Goal: Obtain resource: Download file/media

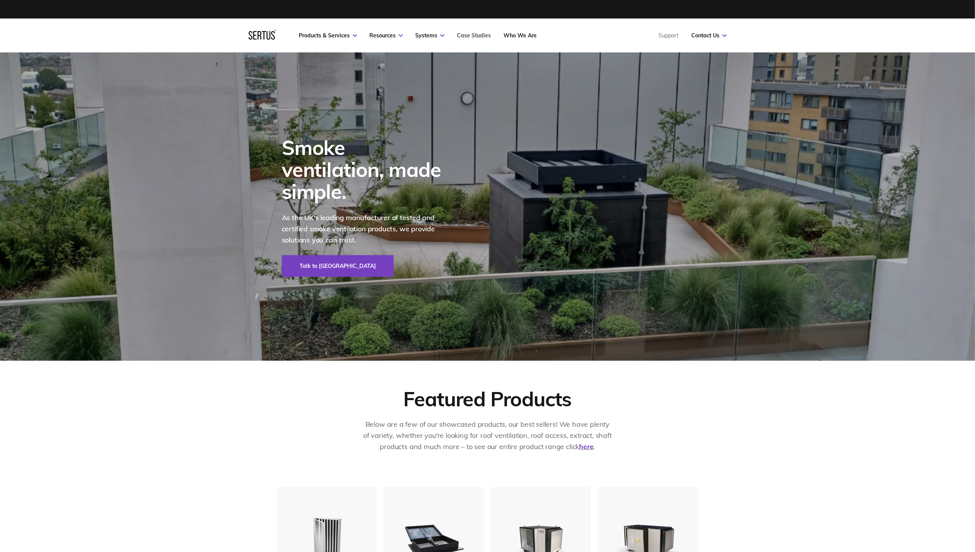
click at [463, 36] on link "Case Studies" at bounding box center [474, 35] width 34 height 7
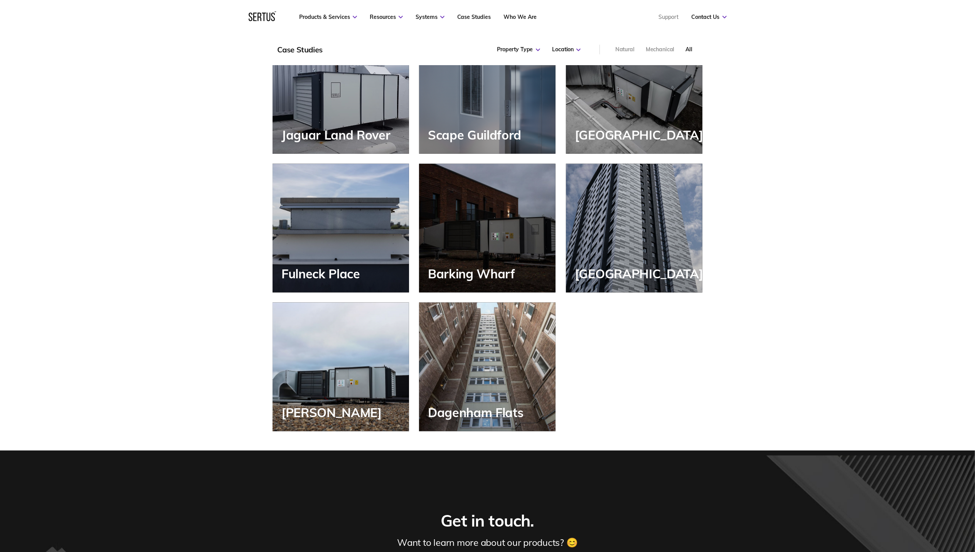
scroll to position [822, 0]
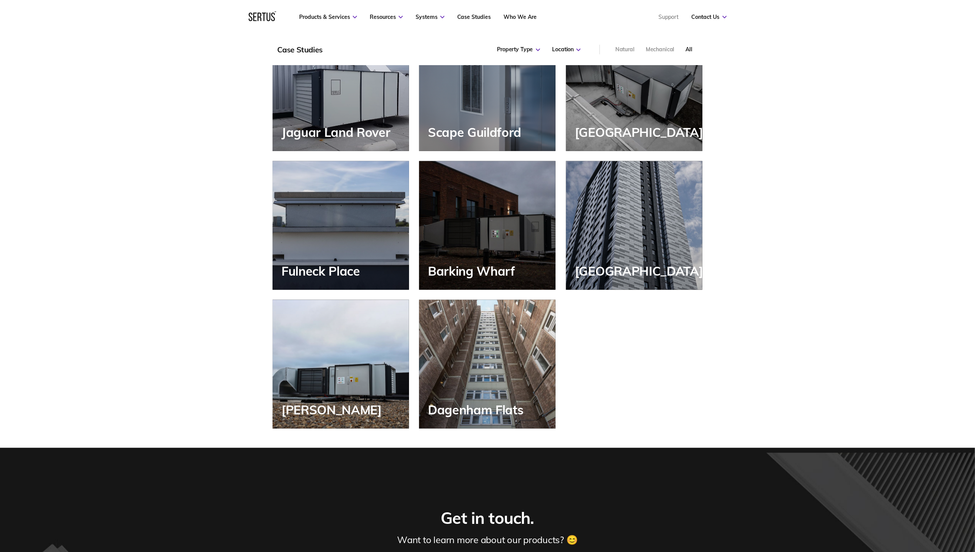
click at [373, 253] on div "Fulneck Place" at bounding box center [341, 225] width 136 height 129
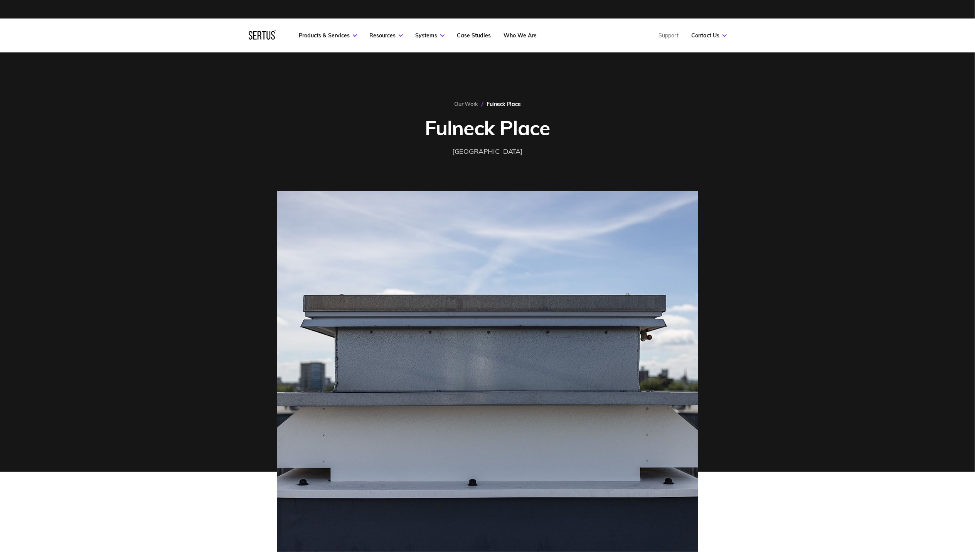
drag, startPoint x: 438, startPoint y: 330, endPoint x: 424, endPoint y: 306, distance: 28.5
click at [438, 330] on img at bounding box center [487, 387] width 421 height 393
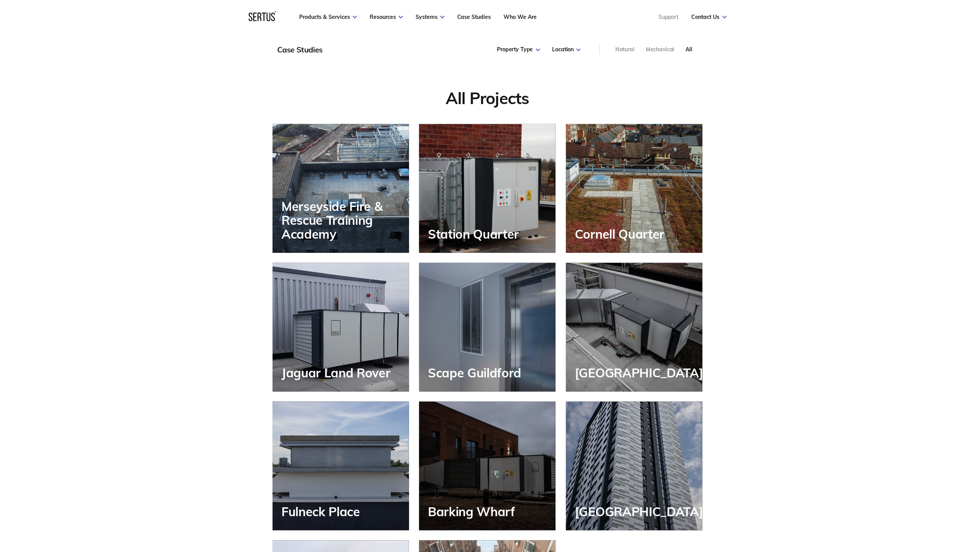
scroll to position [561, 446]
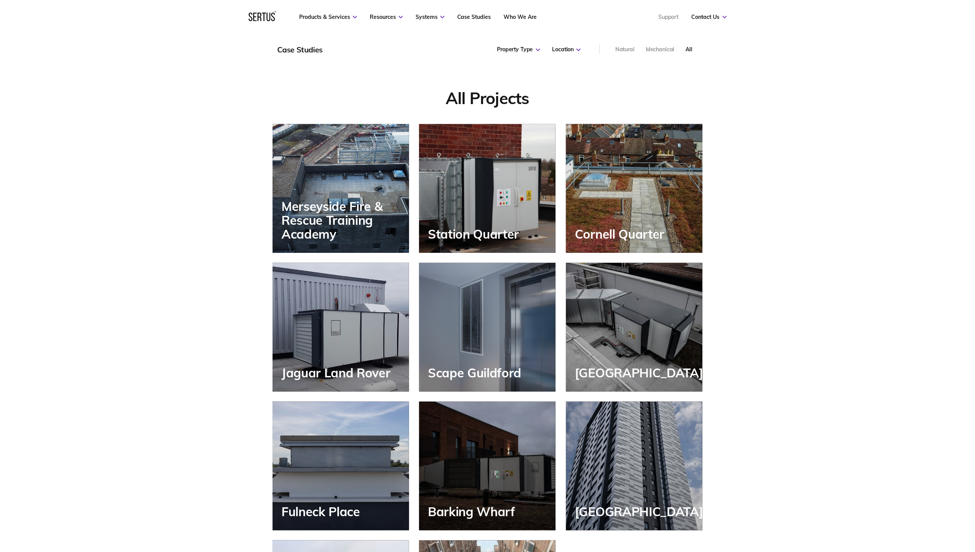
click at [636, 212] on div "Cornell Quarter" at bounding box center [634, 188] width 136 height 129
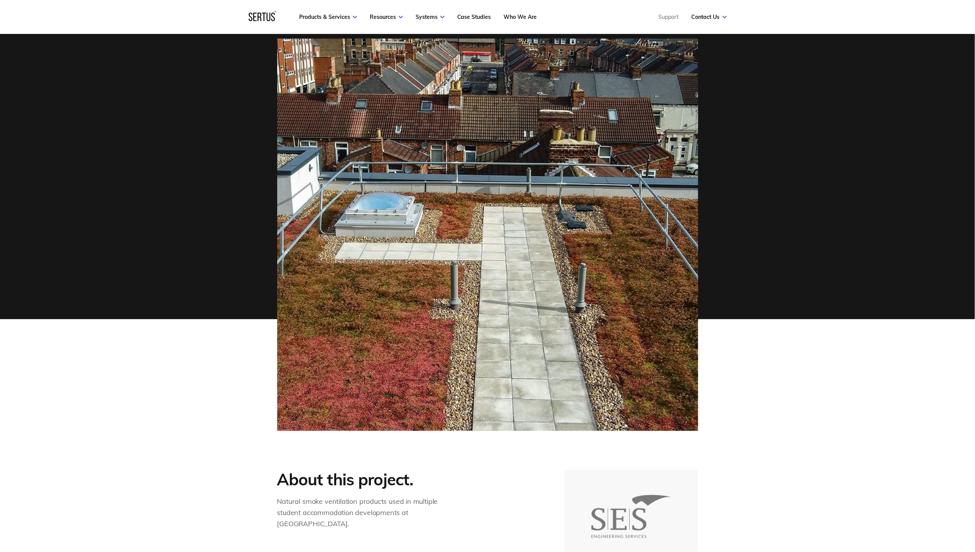
scroll to position [154, 0]
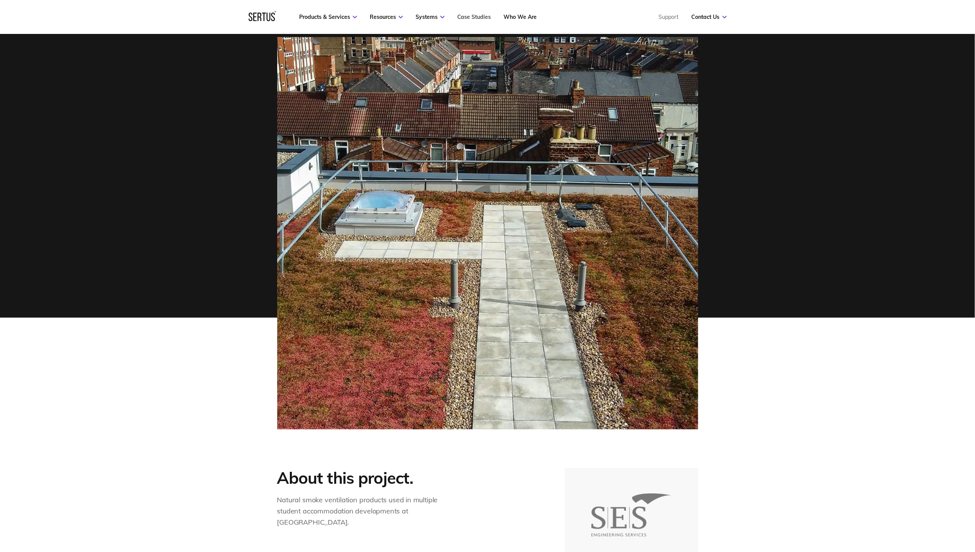
click at [474, 19] on link "Case Studies" at bounding box center [474, 16] width 34 height 7
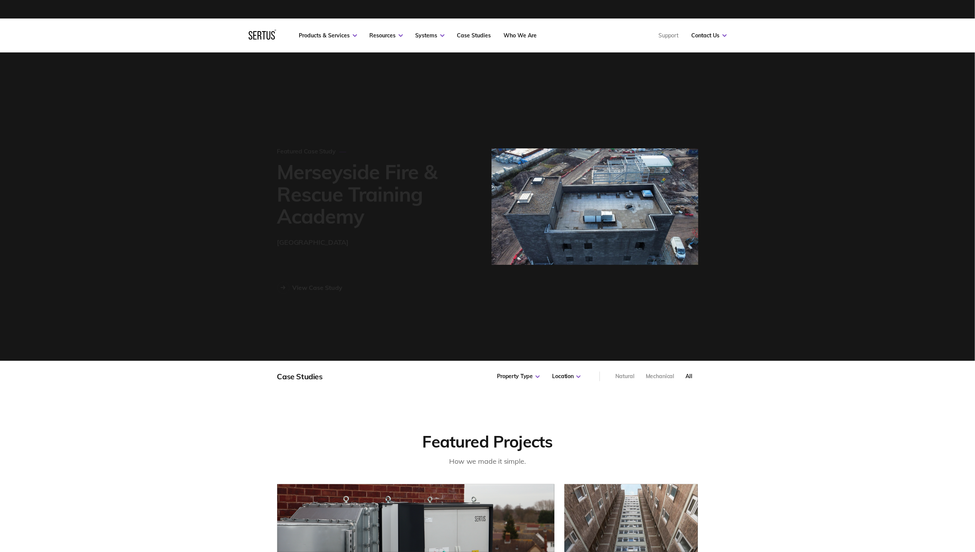
scroll to position [561, 446]
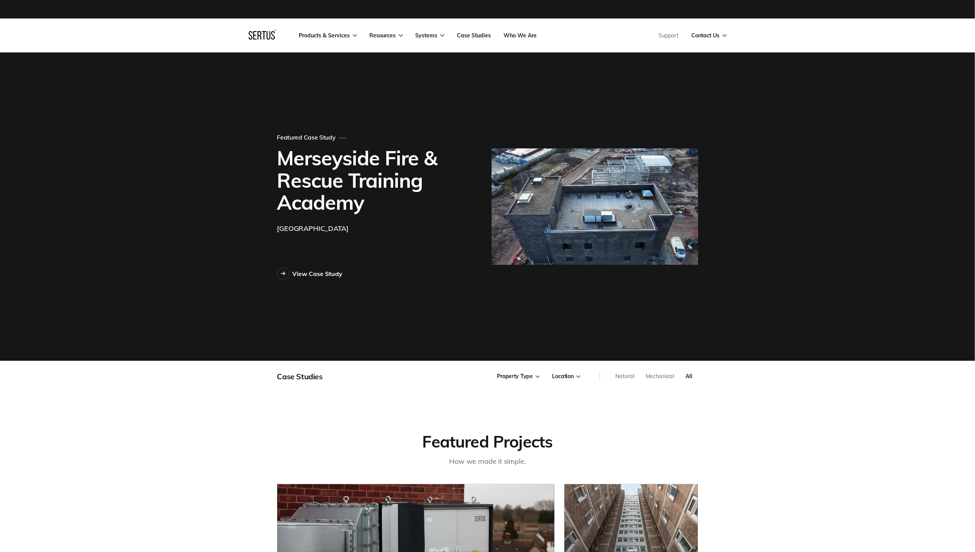
click at [530, 198] on img at bounding box center [594, 206] width 207 height 116
click at [329, 271] on div "View Case Study" at bounding box center [318, 274] width 50 height 8
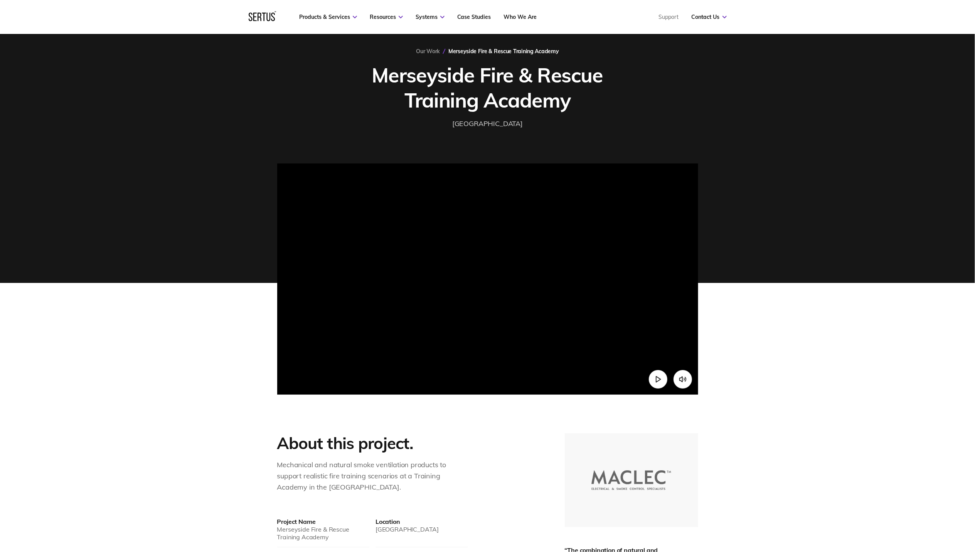
scroll to position [103, 0]
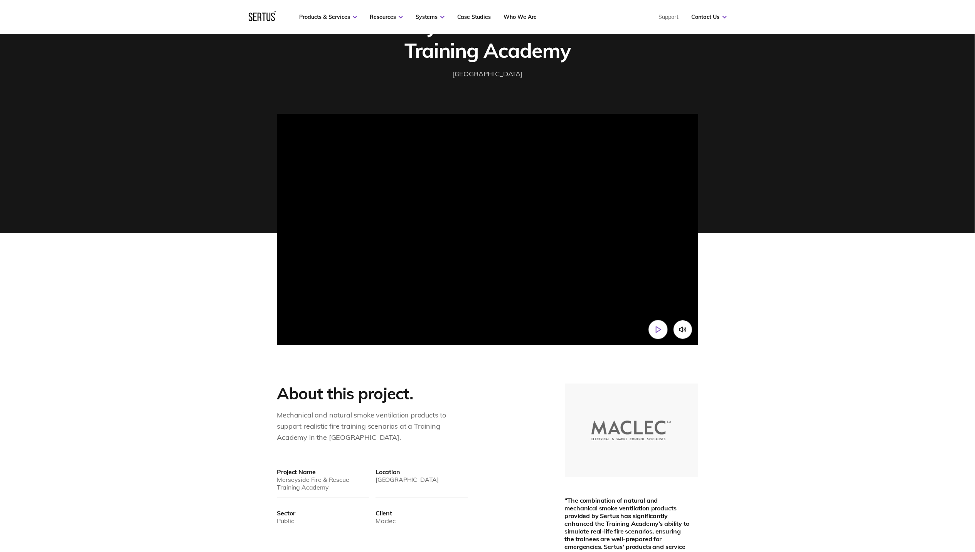
click at [656, 327] on polygon "Play video" at bounding box center [658, 329] width 5 height 6
click at [658, 333] on button "Pause video" at bounding box center [657, 329] width 19 height 19
click at [660, 336] on button "Play video" at bounding box center [657, 329] width 19 height 19
click at [548, 306] on video at bounding box center [487, 219] width 421 height 210
click at [475, 255] on video at bounding box center [487, 219] width 421 height 210
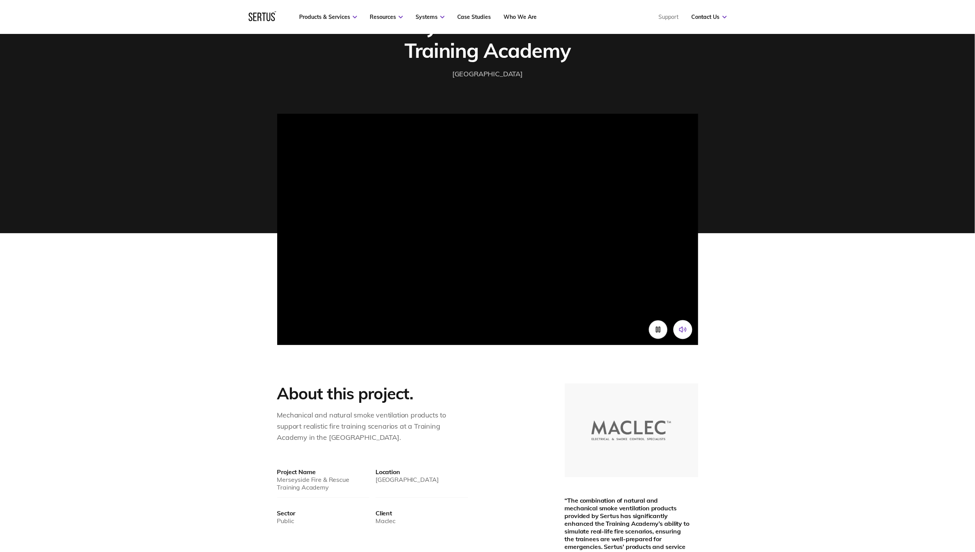
click at [689, 332] on button "Mute video" at bounding box center [682, 329] width 19 height 19
click at [455, 247] on video at bounding box center [487, 219] width 421 height 210
drag, startPoint x: 455, startPoint y: 247, endPoint x: 486, endPoint y: 301, distance: 62.9
click at [471, 288] on video at bounding box center [487, 219] width 421 height 210
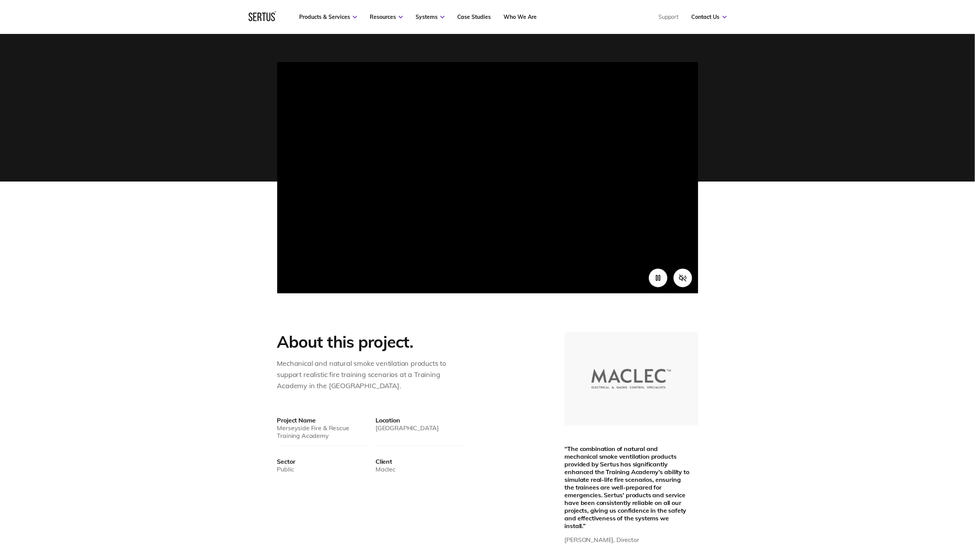
scroll to position [51, 0]
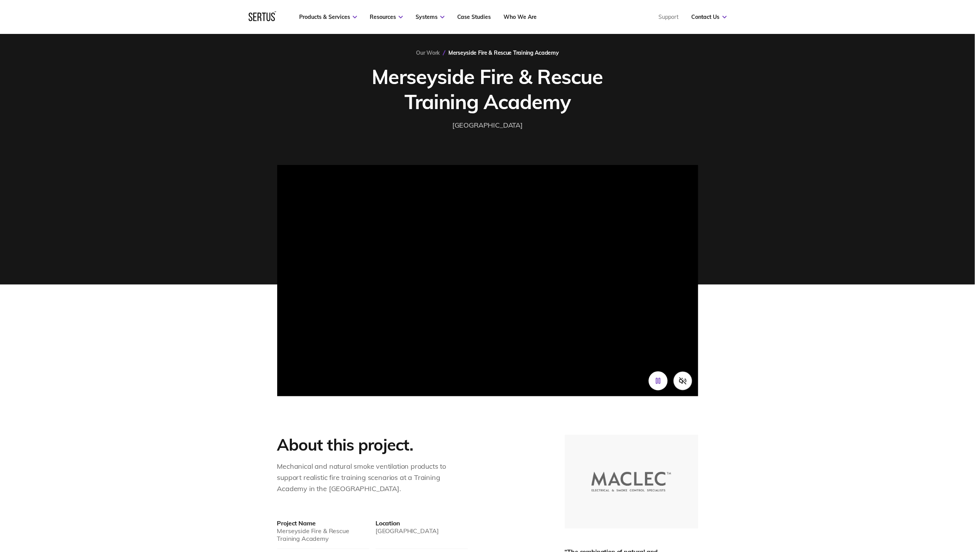
click at [657, 383] on icon "Pause video" at bounding box center [658, 381] width 8 height 8
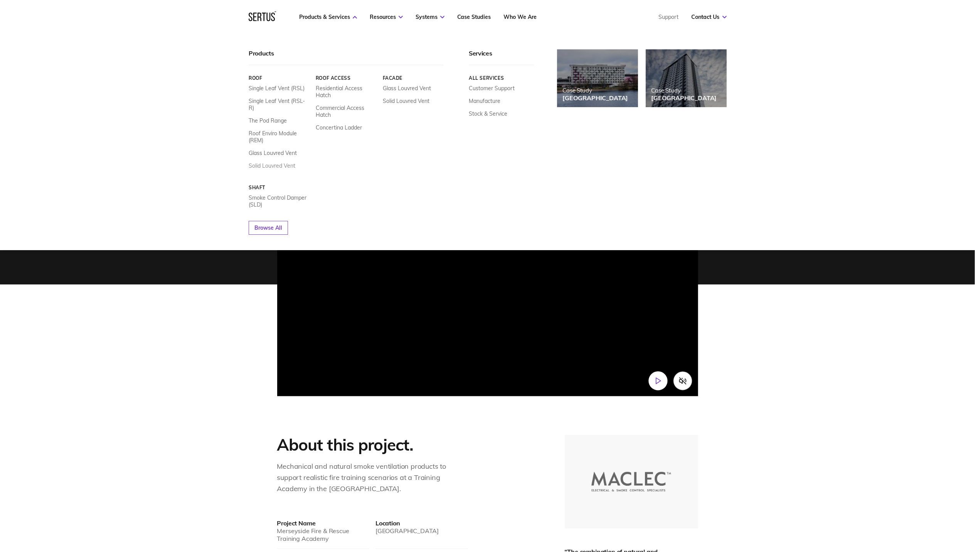
click at [267, 162] on link "Solid Louvred Vent" at bounding box center [272, 165] width 47 height 7
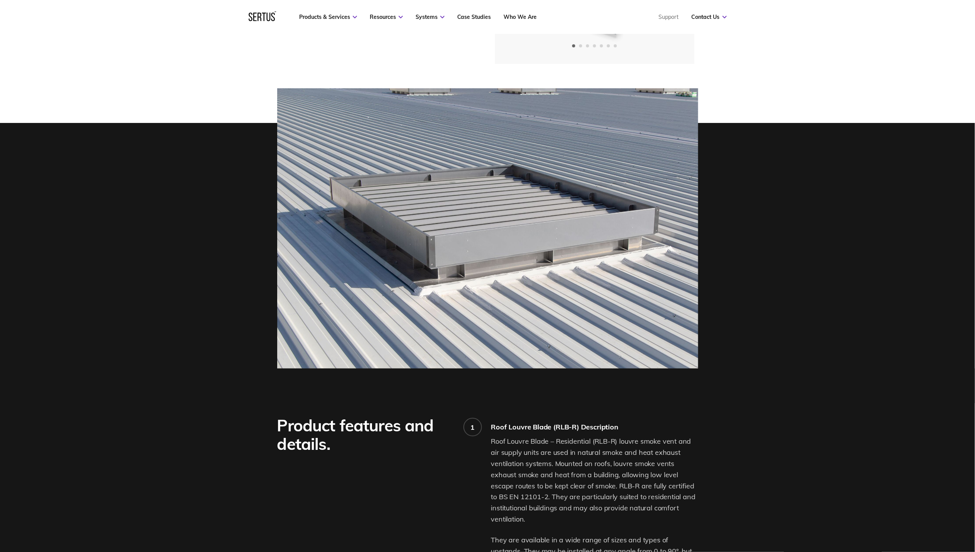
scroll to position [51, 0]
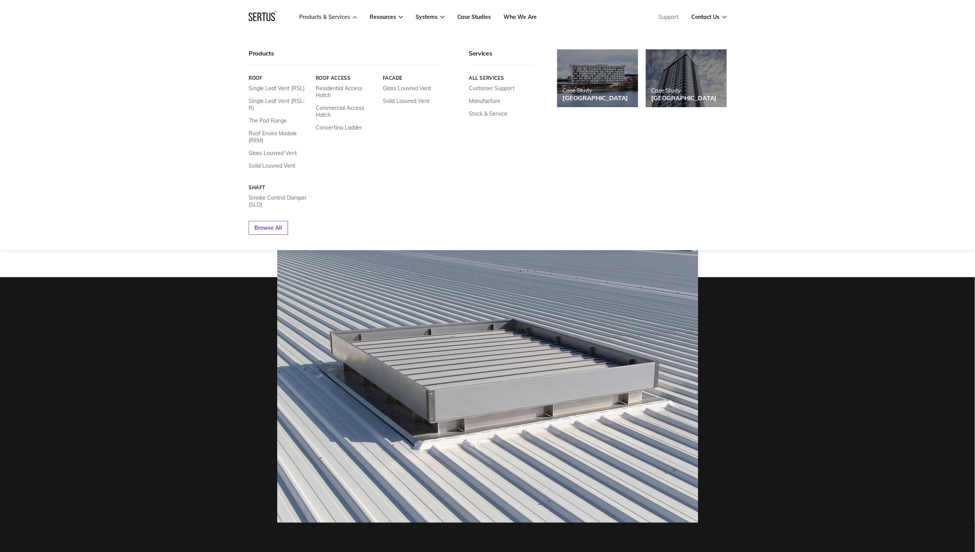
click at [317, 20] on link "Products & Services" at bounding box center [328, 16] width 58 height 7
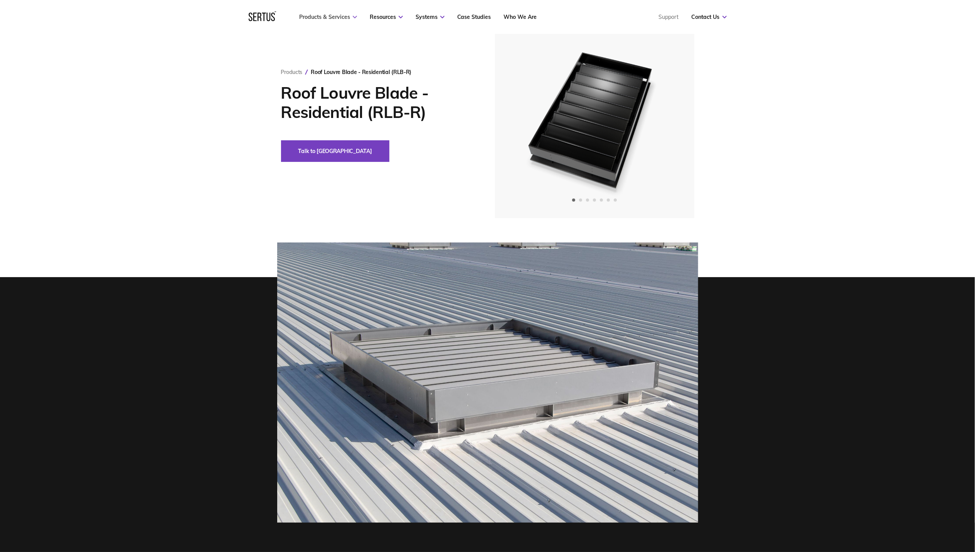
click at [317, 20] on link "Products & Services" at bounding box center [328, 16] width 58 height 7
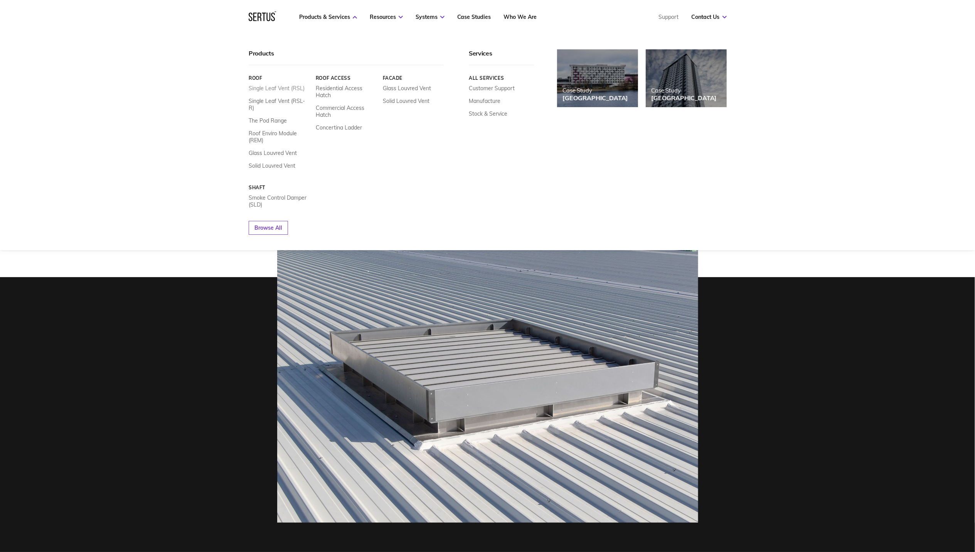
click at [287, 88] on link "Single Leaf Vent (RSL)" at bounding box center [277, 88] width 56 height 7
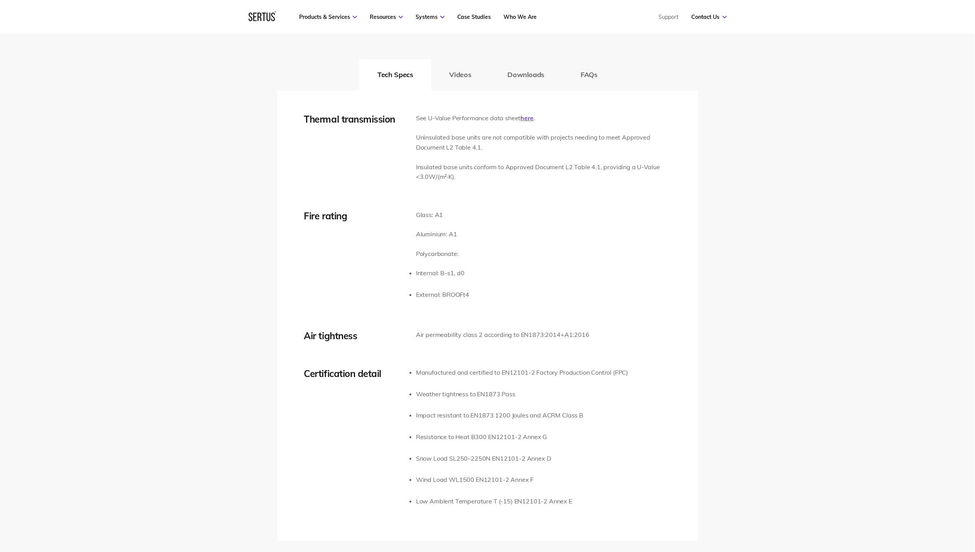
scroll to position [1079, 0]
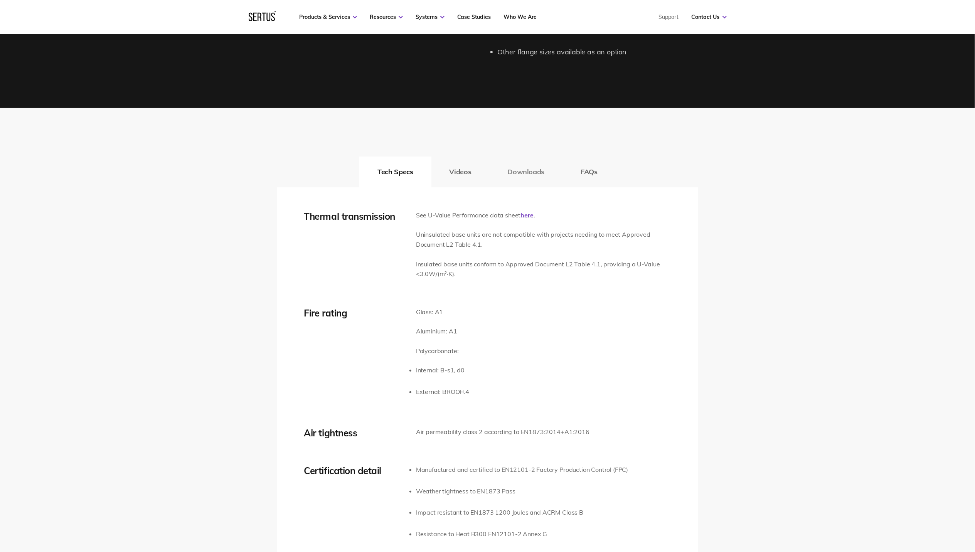
click at [521, 172] on button "Downloads" at bounding box center [525, 171] width 73 height 31
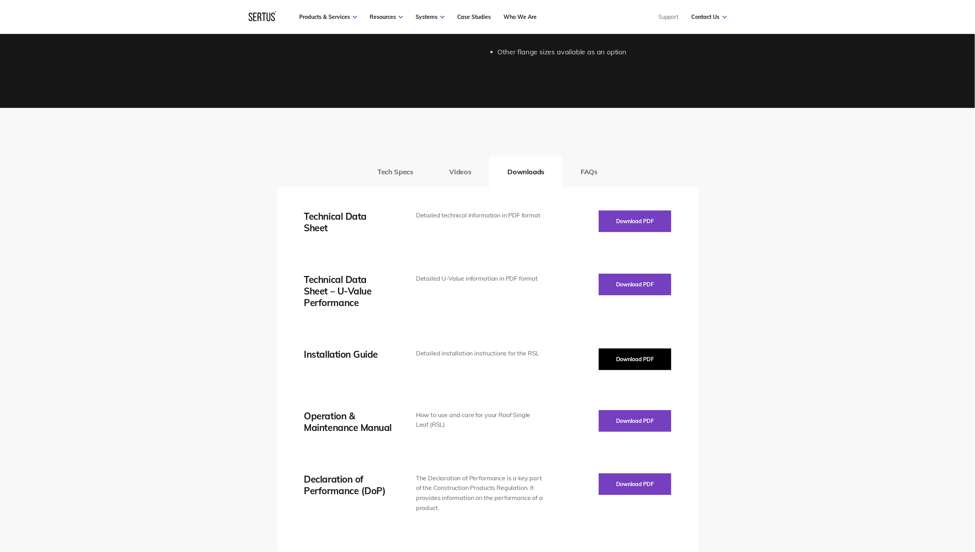
click at [634, 360] on button "Download PDF" at bounding box center [635, 359] width 72 height 22
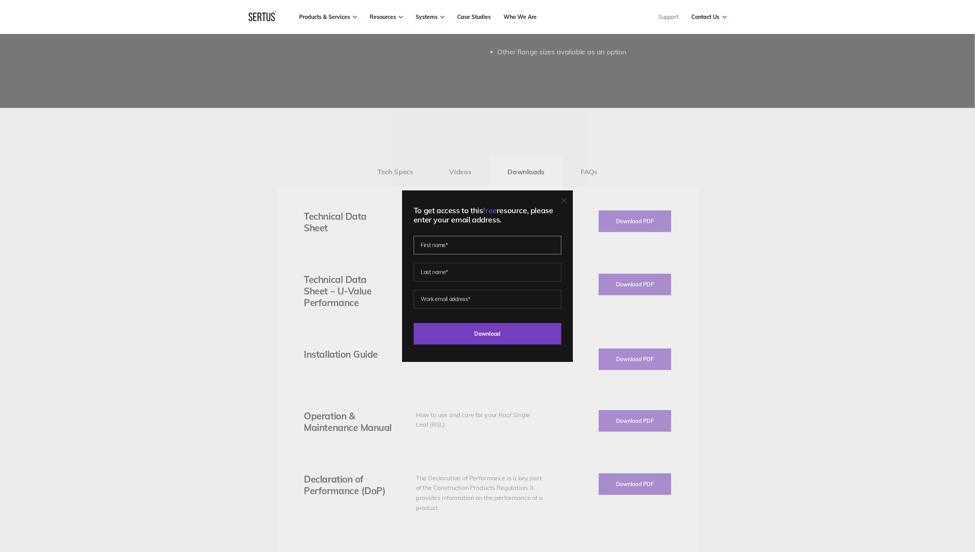
click at [469, 244] on input "text" at bounding box center [488, 245] width 148 height 19
type input "Mo"
type input "[PERSON_NAME]"
type input "[PERSON_NAME][EMAIL_ADDRESS][DOMAIN_NAME]"
click at [493, 334] on input "Download" at bounding box center [488, 334] width 148 height 22
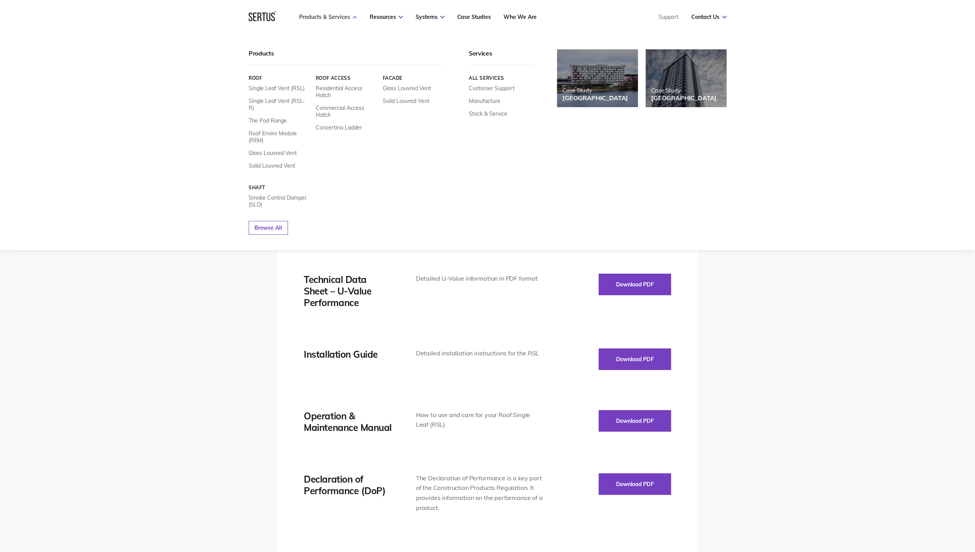
click at [329, 16] on link "Products & Services" at bounding box center [328, 16] width 58 height 7
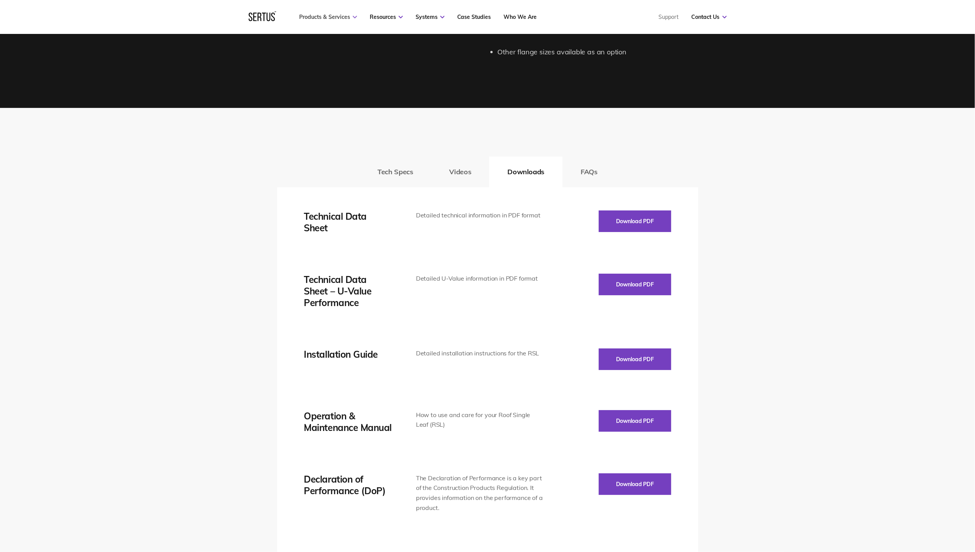
click at [329, 16] on link "Products & Services" at bounding box center [328, 16] width 58 height 7
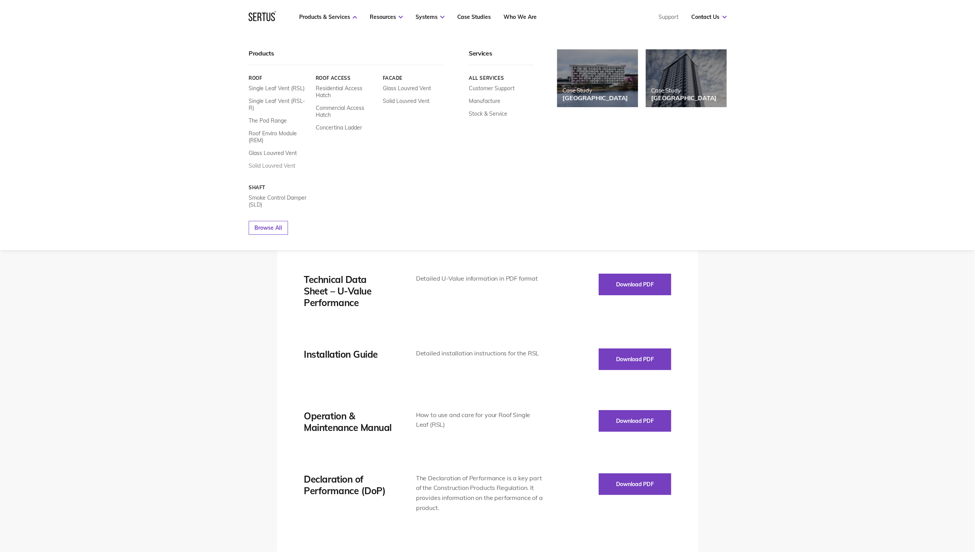
click at [272, 162] on link "Solid Louvred Vent" at bounding box center [272, 165] width 47 height 7
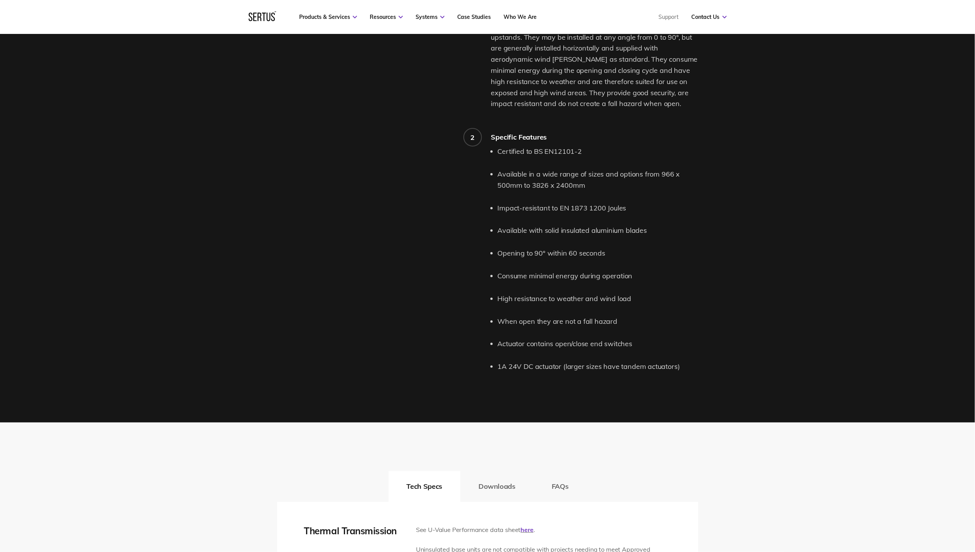
scroll to position [1028, 0]
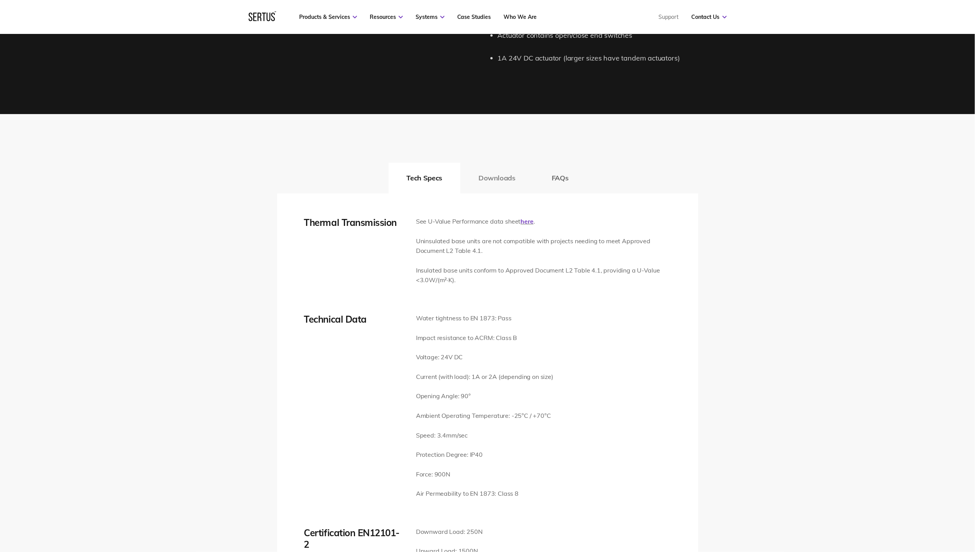
click at [503, 180] on button "Downloads" at bounding box center [496, 178] width 73 height 31
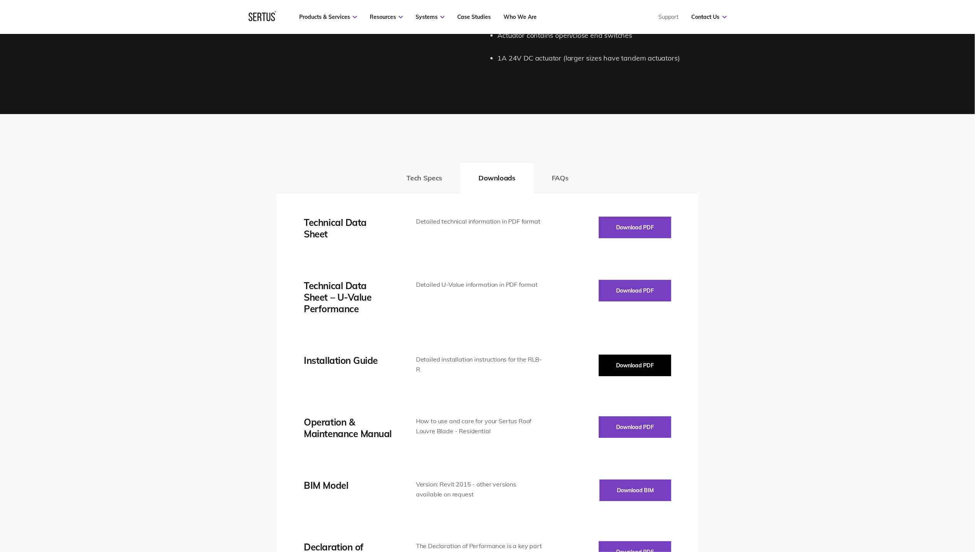
click at [654, 370] on button "Download PDF" at bounding box center [635, 366] width 72 height 22
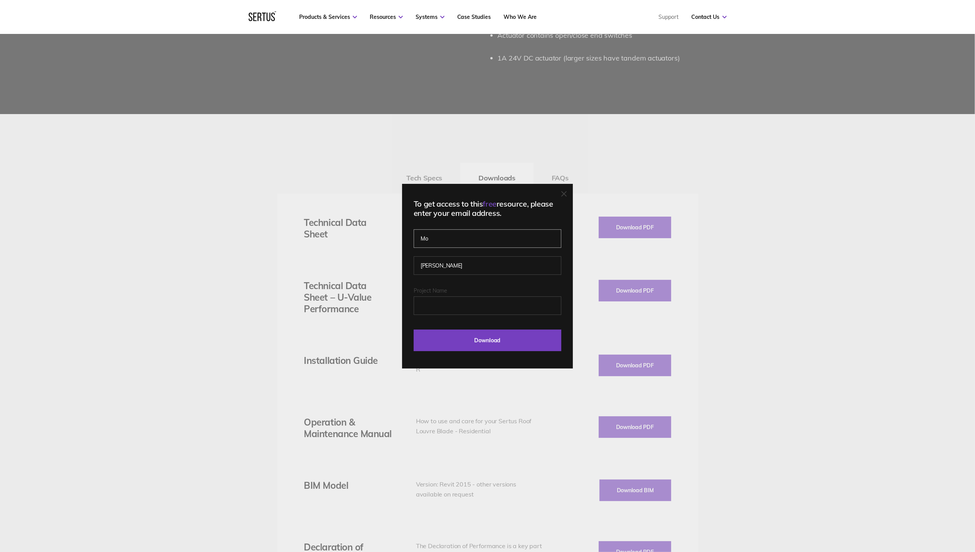
click at [453, 242] on input "Mo" at bounding box center [488, 238] width 148 height 19
drag, startPoint x: 432, startPoint y: 230, endPoint x: 437, endPoint y: 239, distance: 10.0
click at [432, 230] on input "Mo" at bounding box center [488, 238] width 148 height 19
click at [471, 332] on input "Download" at bounding box center [488, 341] width 148 height 22
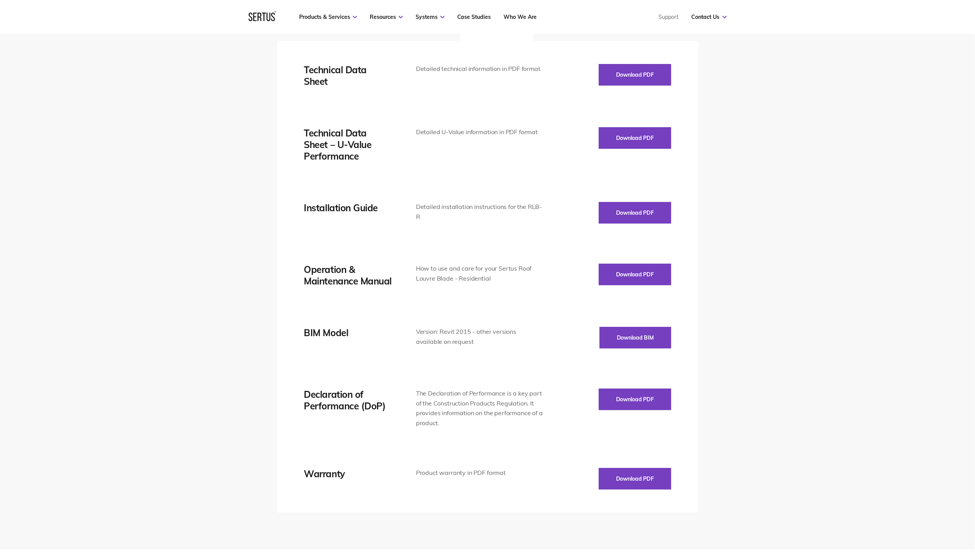
scroll to position [1182, 0]
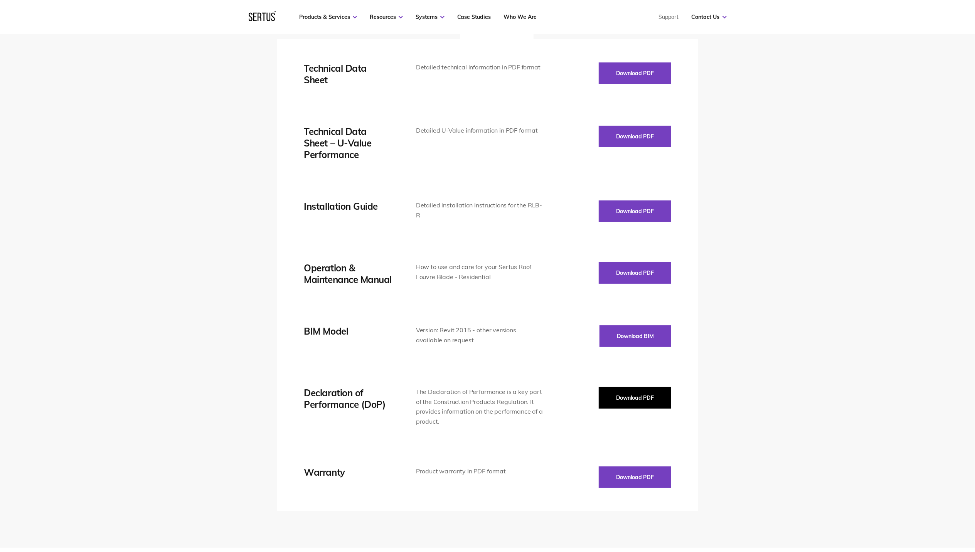
click at [652, 397] on button "Download PDF" at bounding box center [635, 398] width 72 height 22
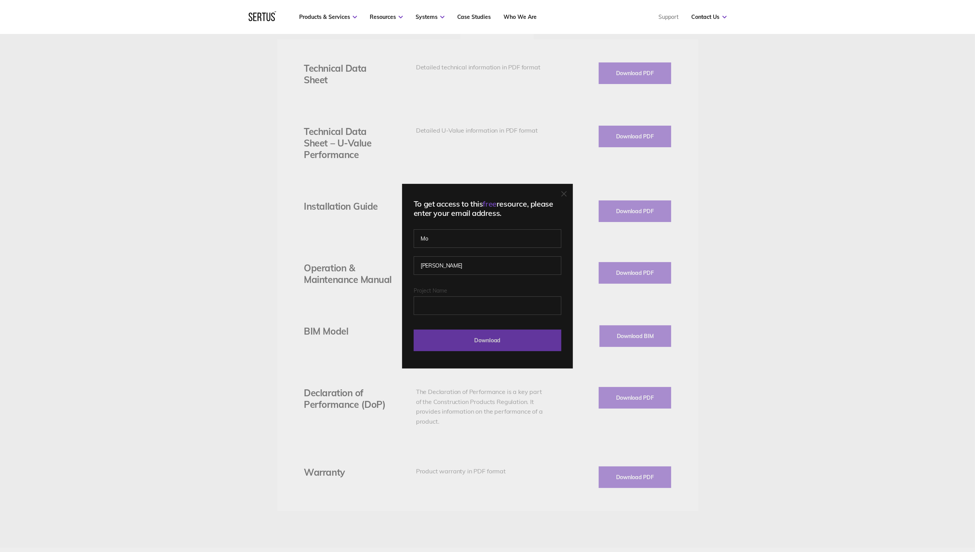
click at [506, 344] on input "Download" at bounding box center [488, 341] width 148 height 22
